Goal: Transaction & Acquisition: Download file/media

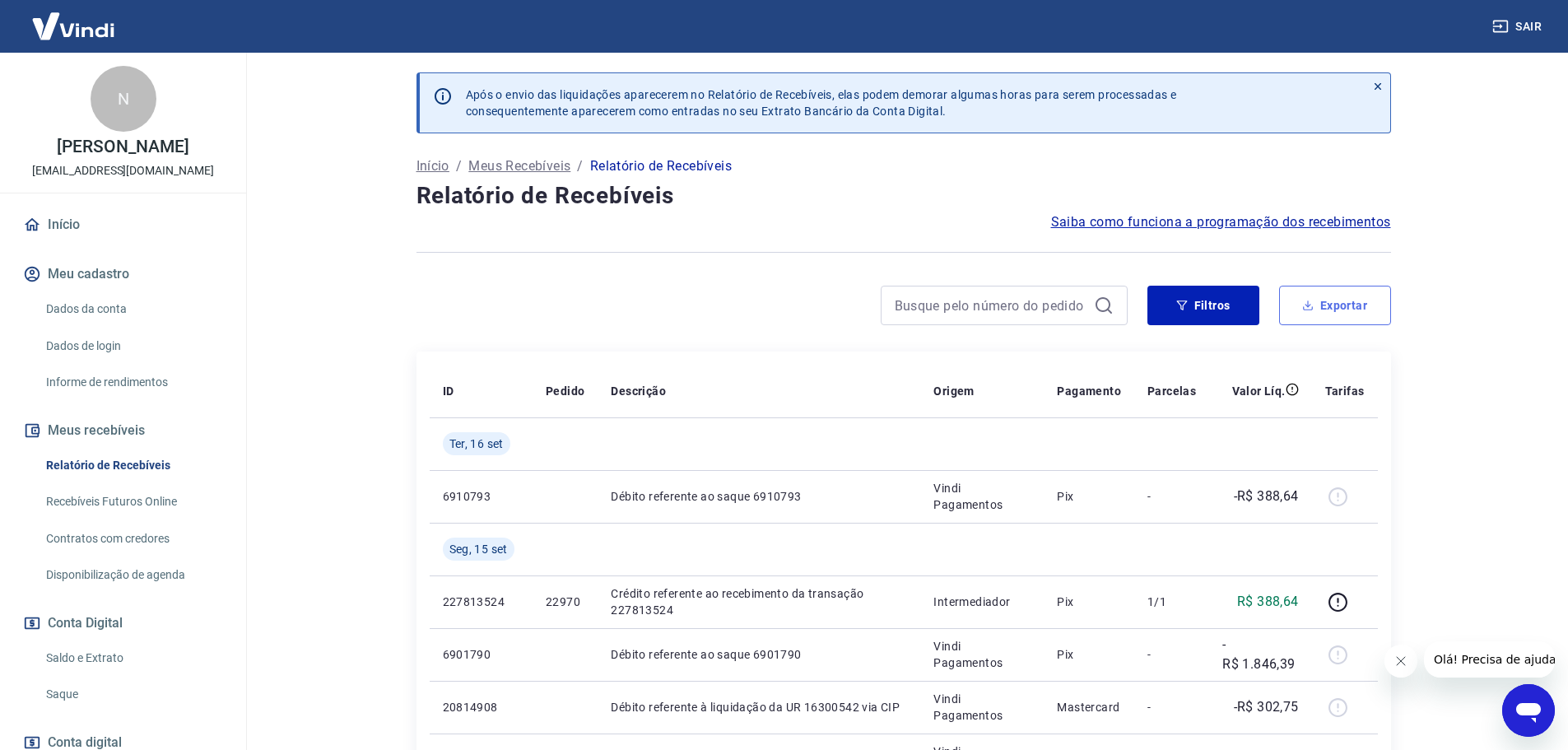
click at [1370, 307] on button "Exportar" at bounding box center [1336, 305] width 112 height 39
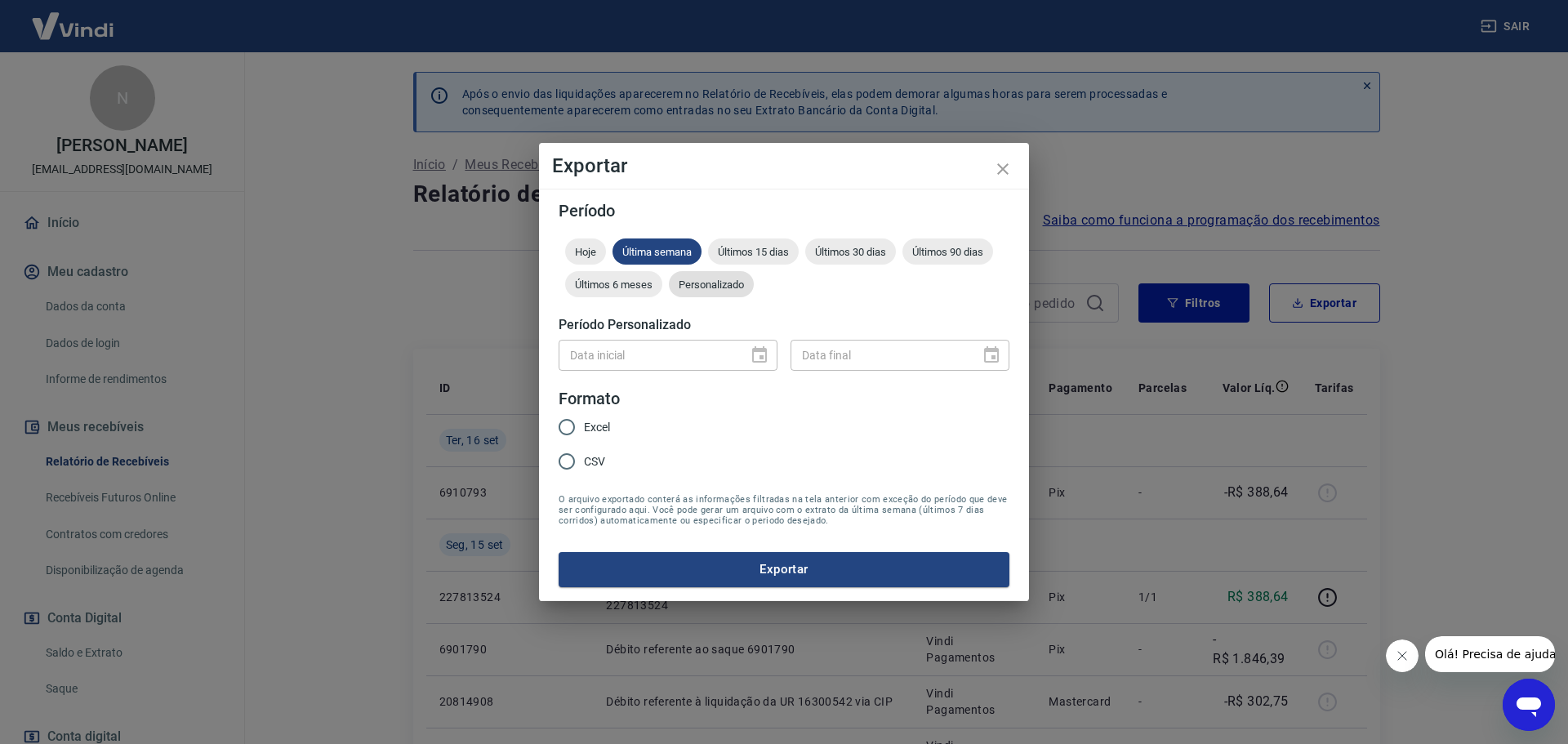
click at [701, 288] on span "Personalizado" at bounding box center [711, 284] width 85 height 13
click at [756, 361] on icon "Choose date" at bounding box center [759, 353] width 14 height 16
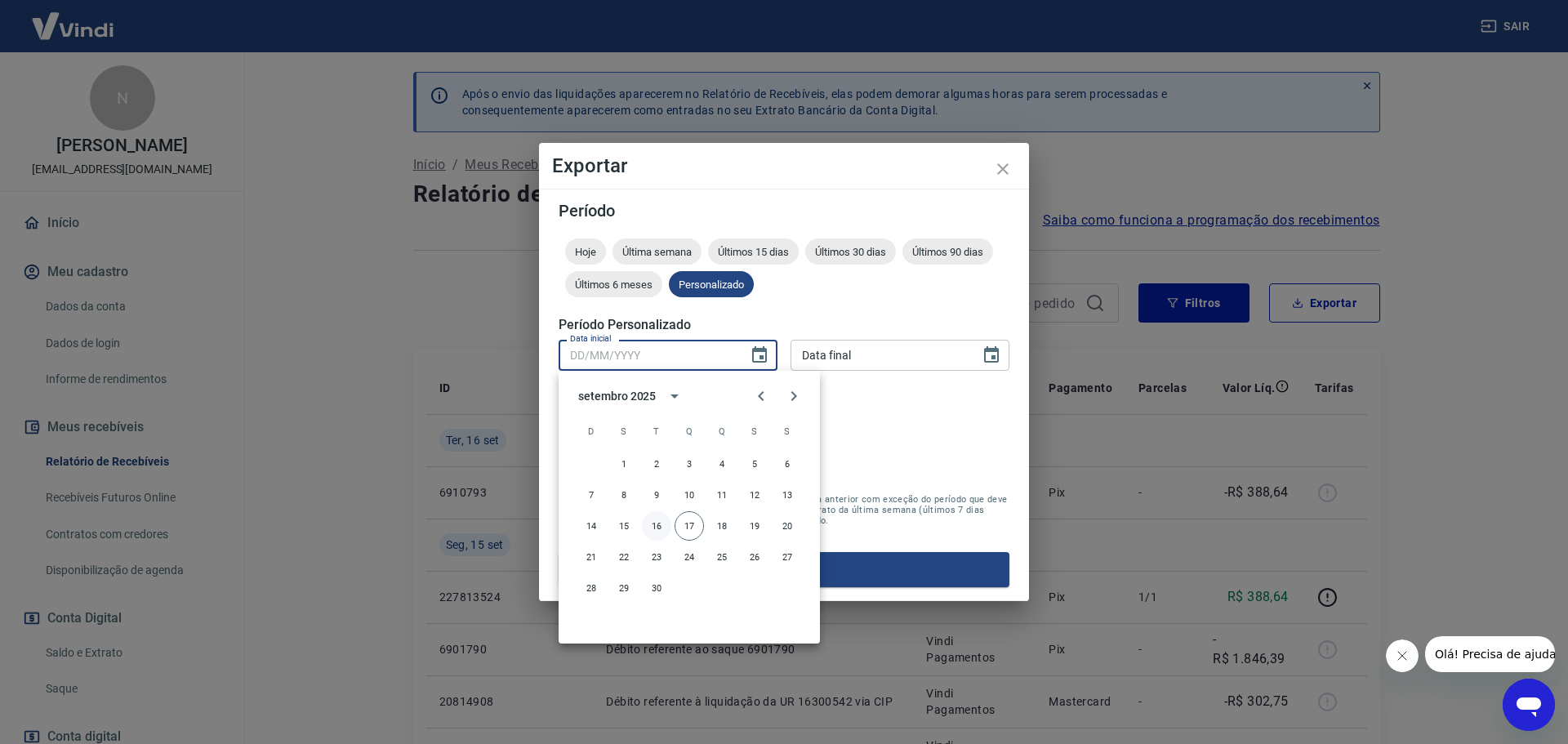
click at [657, 526] on button "16" at bounding box center [657, 526] width 30 height 30
type input "[DATE]"
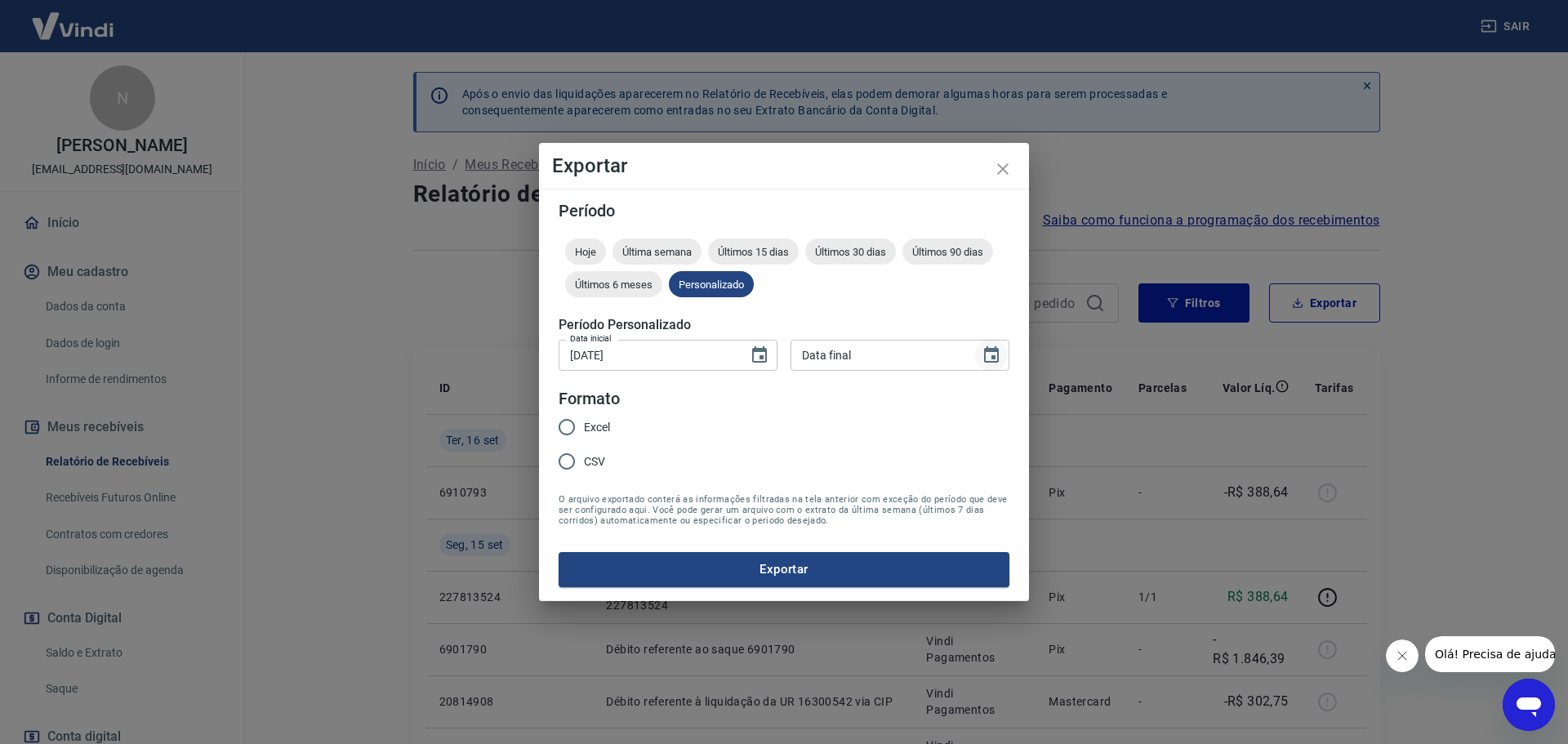
click at [987, 355] on icon "Choose date" at bounding box center [991, 354] width 19 height 19
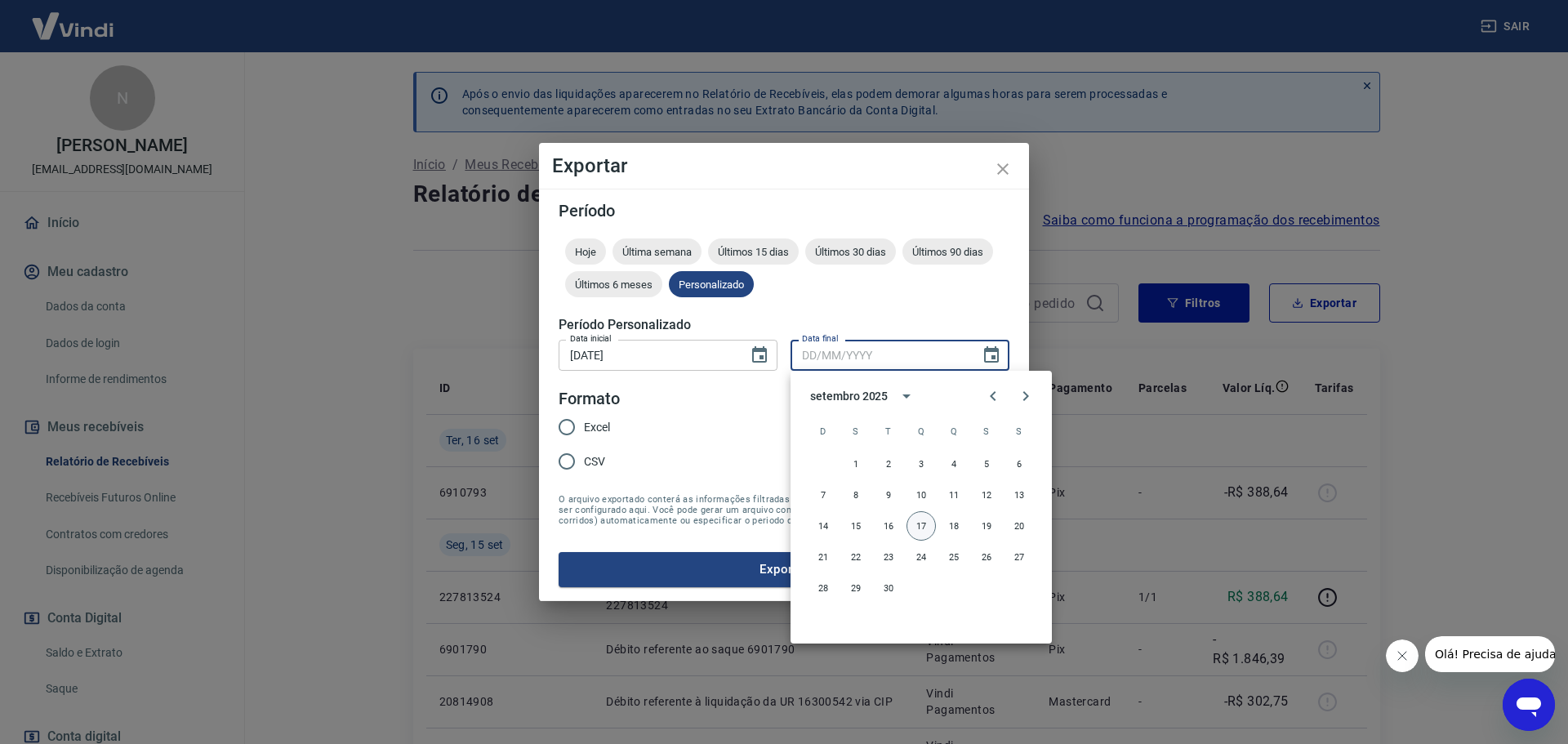
click at [926, 520] on button "17" at bounding box center [921, 526] width 30 height 30
type input "[DATE]"
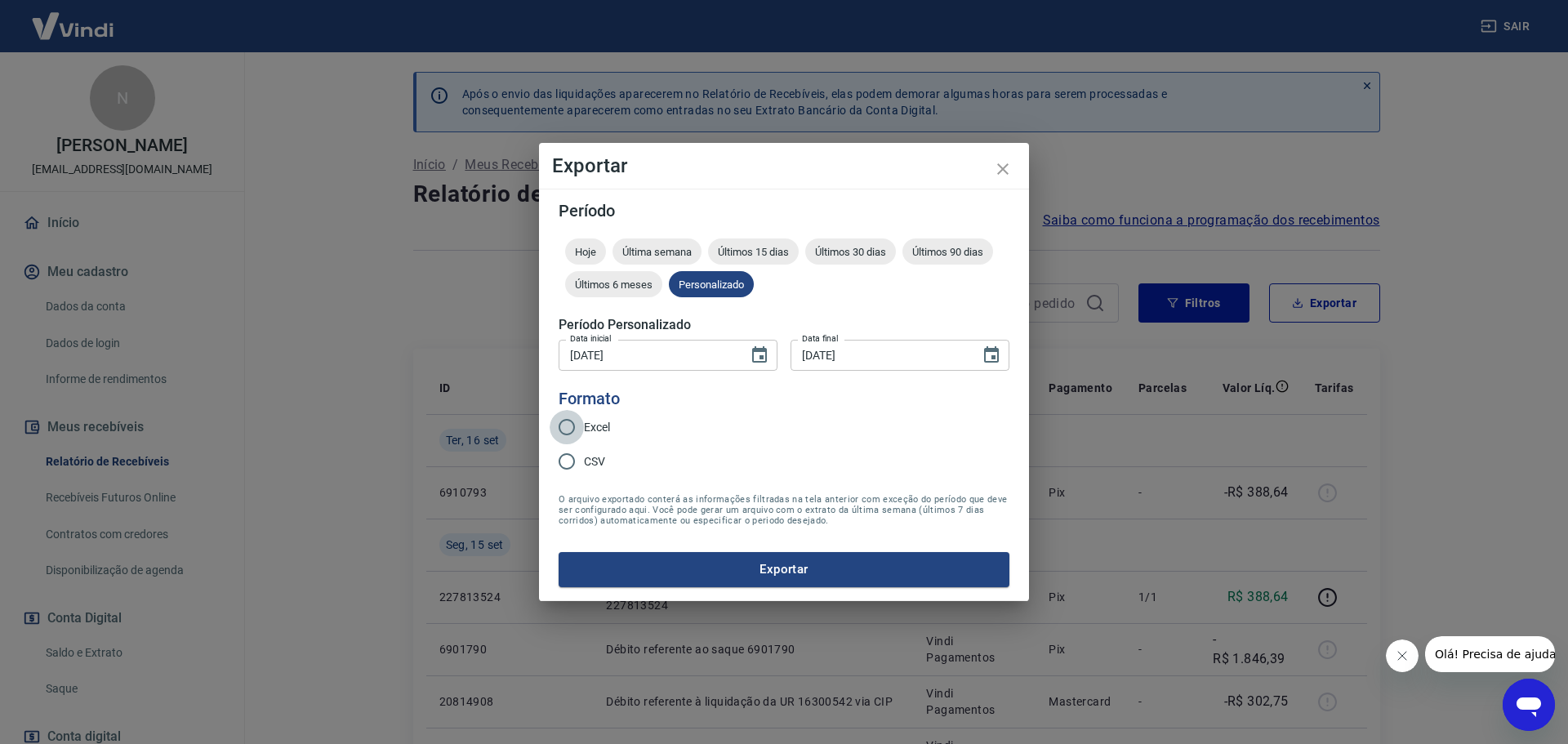
click at [568, 422] on input "Excel" at bounding box center [566, 427] width 35 height 35
radio input "true"
click at [792, 568] on button "Exportar" at bounding box center [784, 569] width 451 height 35
